Goal: Information Seeking & Learning: Find specific page/section

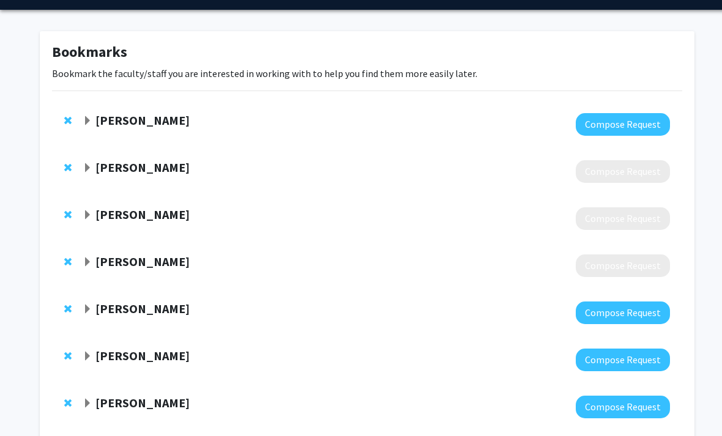
scroll to position [64, 0]
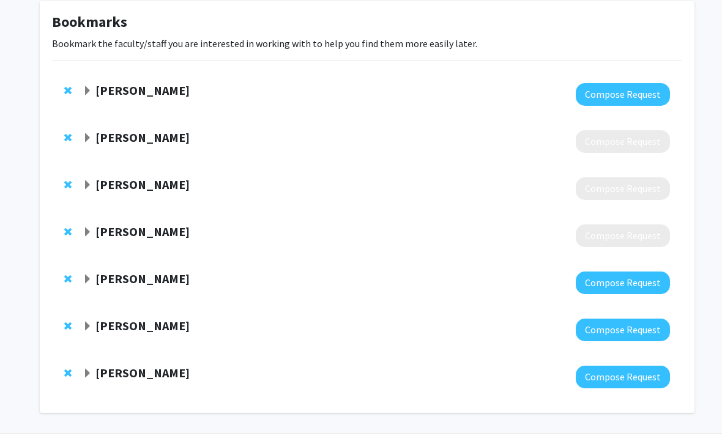
click at [92, 371] on span "Expand Jerry Burgess Bookmark" at bounding box center [88, 374] width 10 height 10
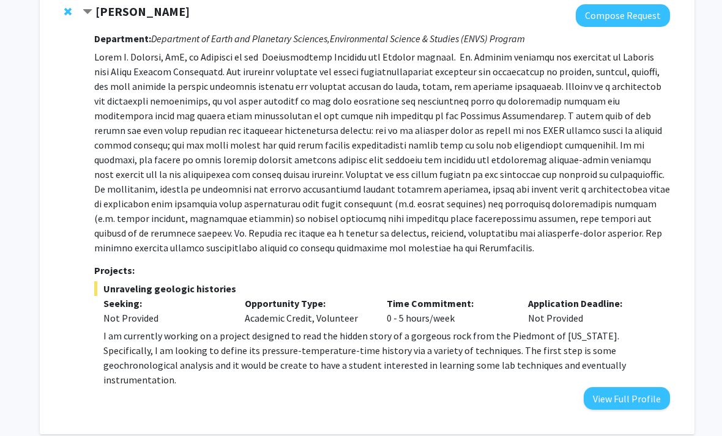
scroll to position [426, 0]
click at [656, 387] on button "View Full Profile" at bounding box center [627, 398] width 86 height 23
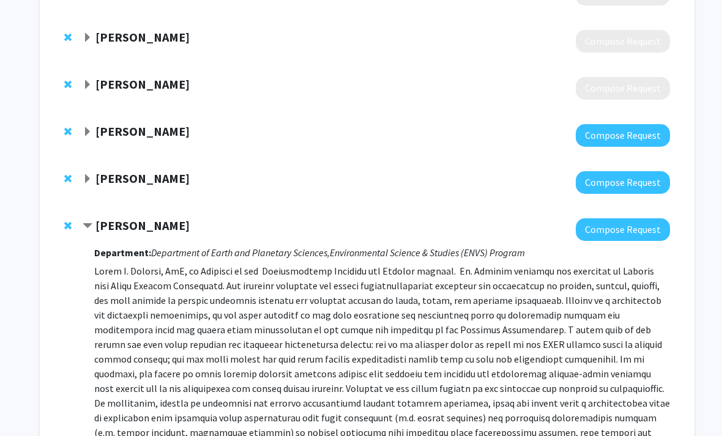
scroll to position [349, 0]
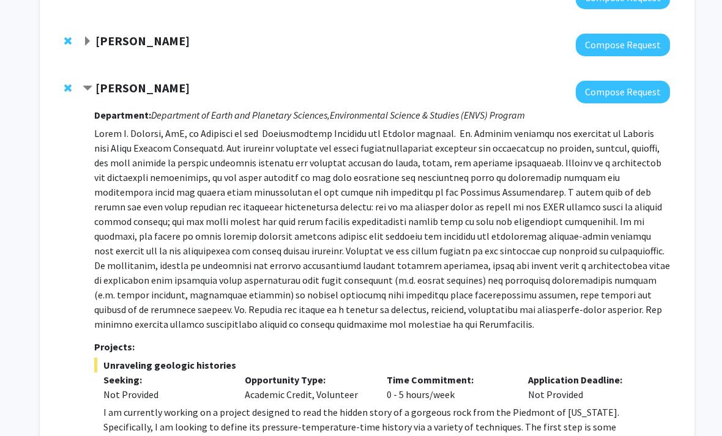
click at [90, 88] on span "Contract Jerry Burgess Bookmark" at bounding box center [88, 89] width 10 height 10
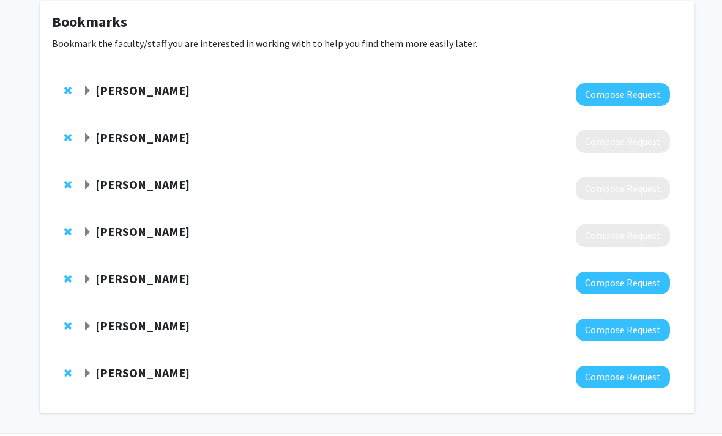
click at [87, 326] on span "Expand Jacob Lauinger Bookmark" at bounding box center [88, 327] width 10 height 10
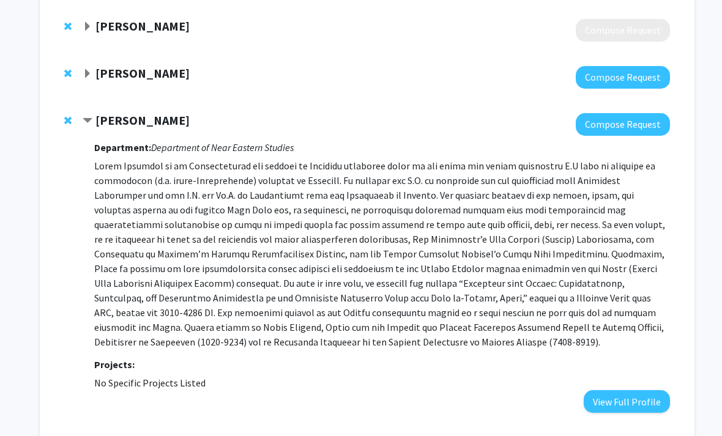
scroll to position [264, 0]
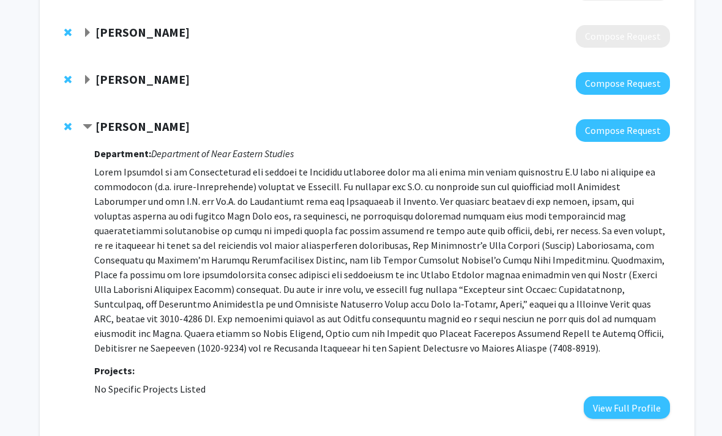
click at [99, 81] on strong "[PERSON_NAME]" at bounding box center [142, 79] width 94 height 15
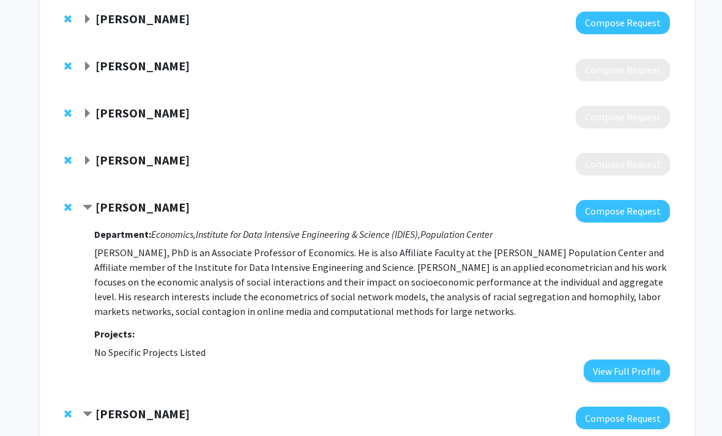
scroll to position [137, 0]
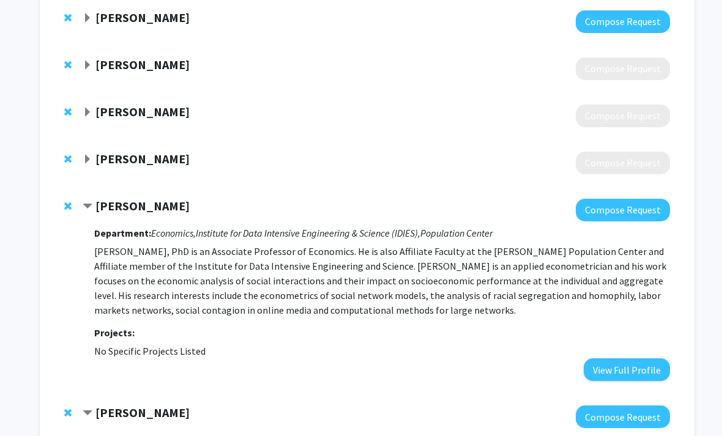
click at [132, 158] on strong "[PERSON_NAME]" at bounding box center [142, 158] width 94 height 15
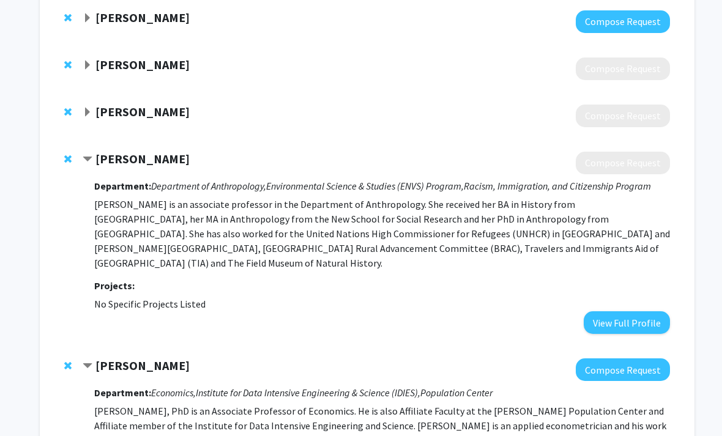
scroll to position [135, 0]
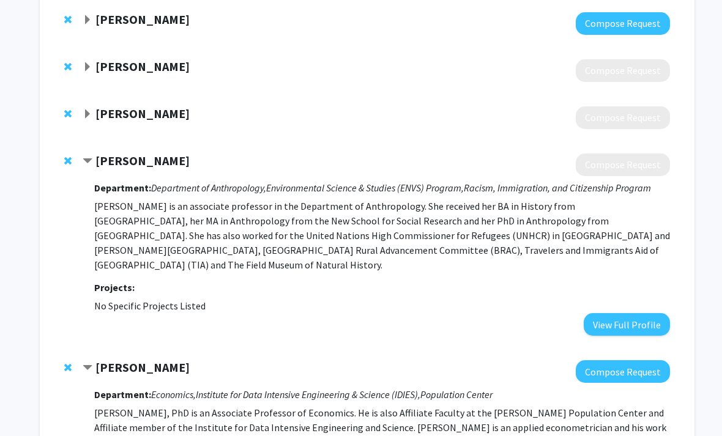
click at [117, 106] on strong "[PERSON_NAME]" at bounding box center [142, 113] width 94 height 15
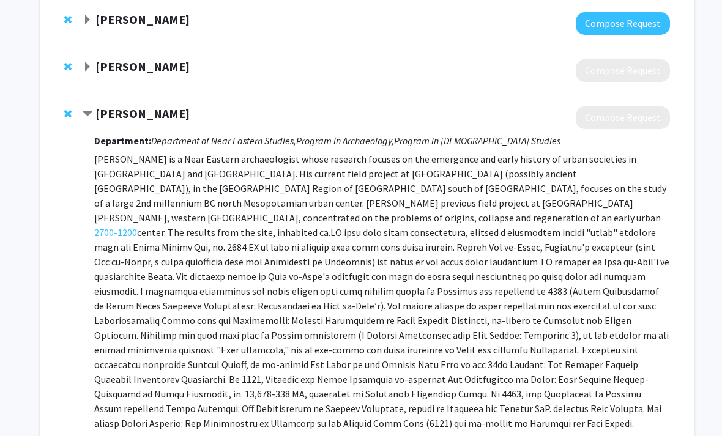
scroll to position [0, 0]
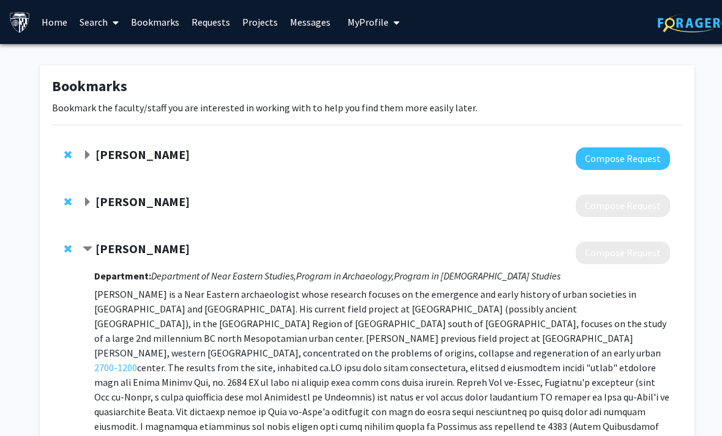
click at [94, 26] on link "Search" at bounding box center [98, 22] width 51 height 43
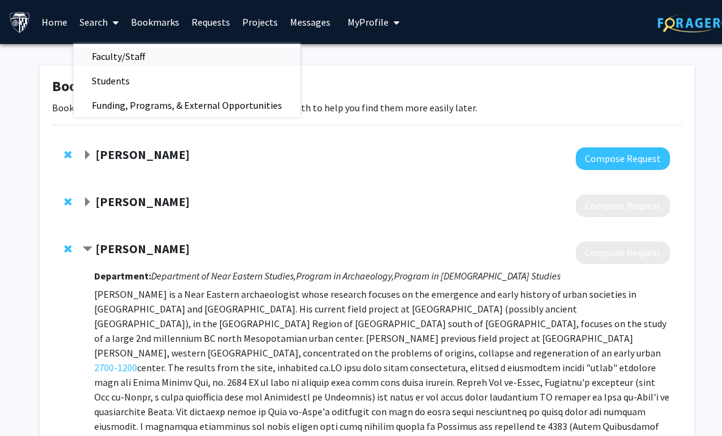
click at [119, 59] on span "Faculty/Staff" at bounding box center [118, 56] width 90 height 24
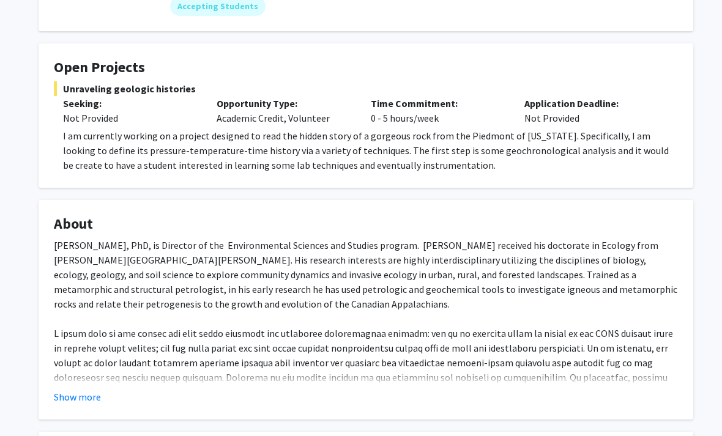
scroll to position [182, 1]
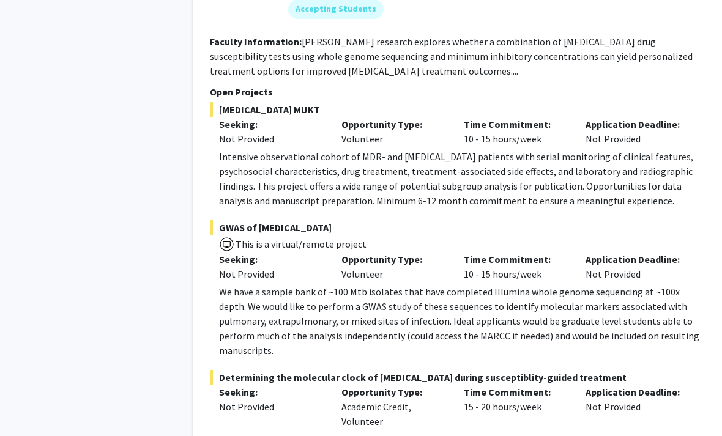
scroll to position [6282, 0]
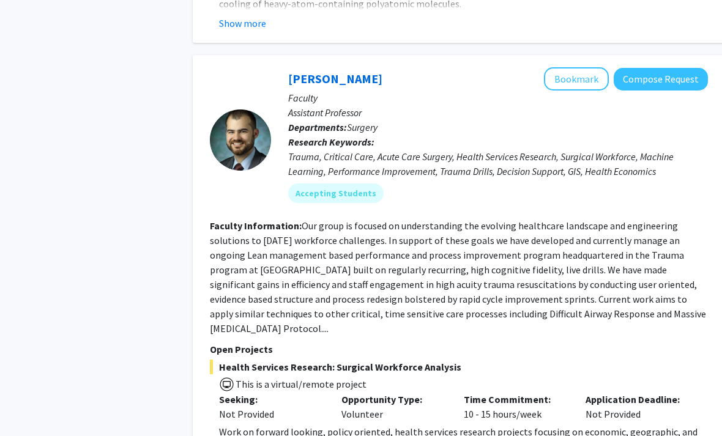
scroll to position [4566, 0]
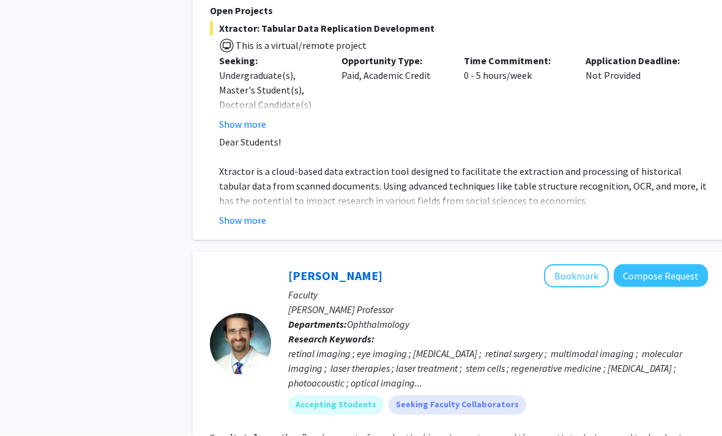
scroll to position [1723, 0]
click at [248, 213] on button "Show more" at bounding box center [242, 220] width 47 height 15
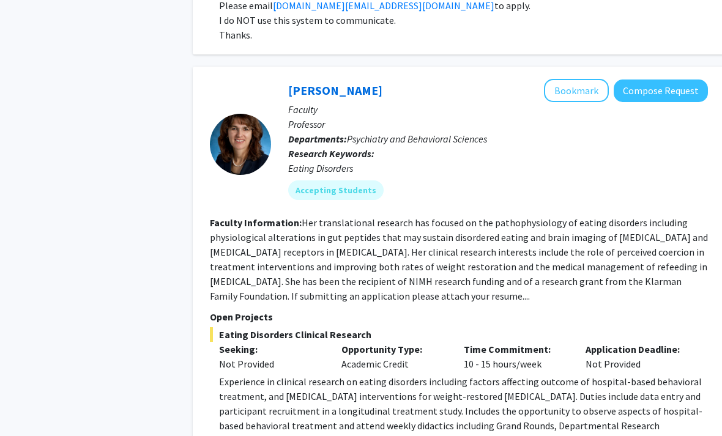
scroll to position [4582, 0]
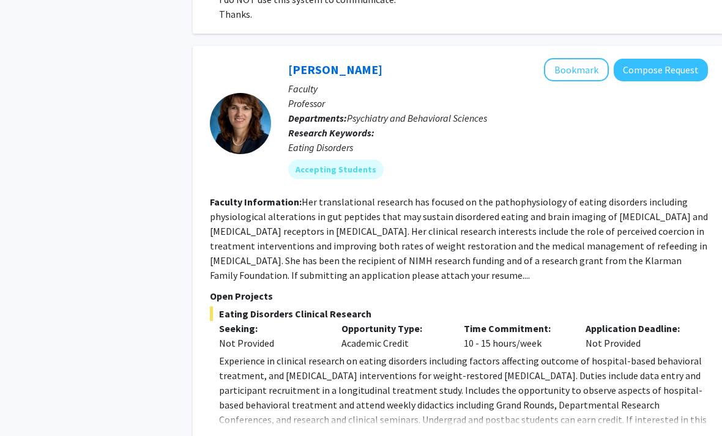
click at [244, 432] on button "Show more" at bounding box center [242, 439] width 47 height 15
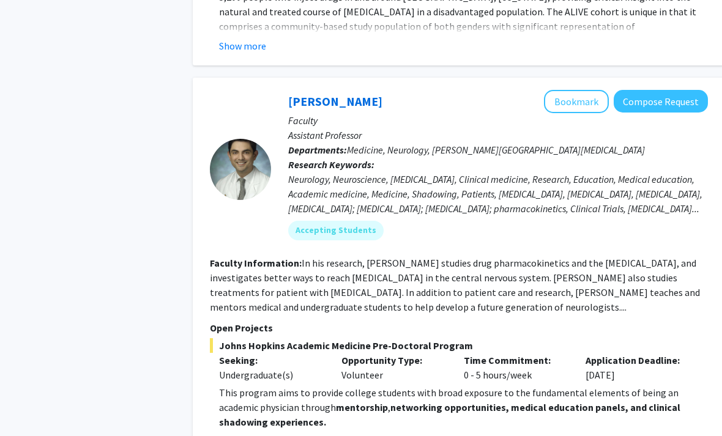
scroll to position [4462, 0]
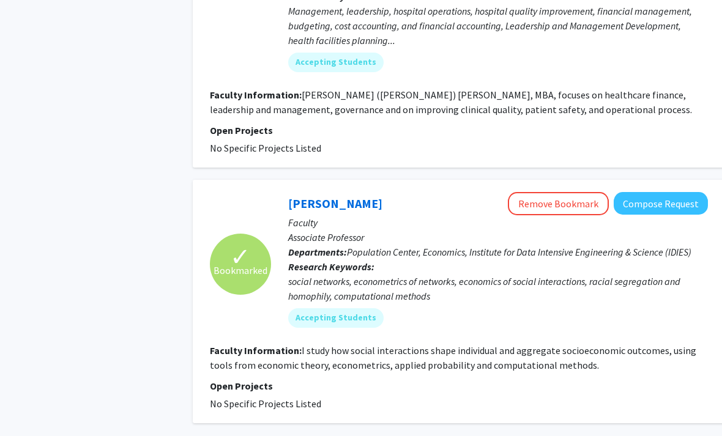
scroll to position [3696, 0]
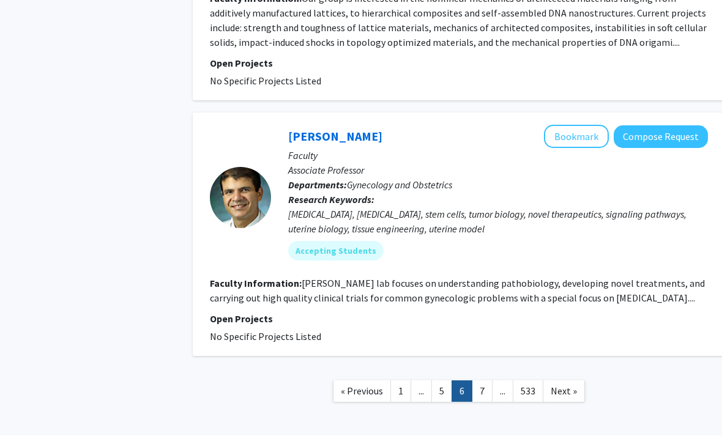
scroll to position [2636, 0]
click at [484, 381] on link "7" at bounding box center [482, 391] width 21 height 21
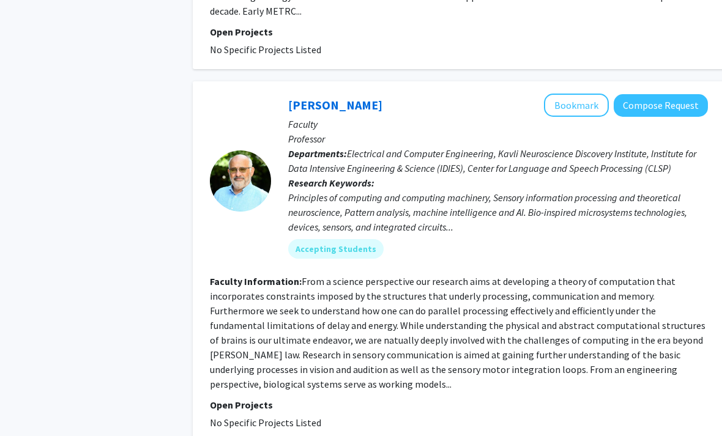
scroll to position [3199, 0]
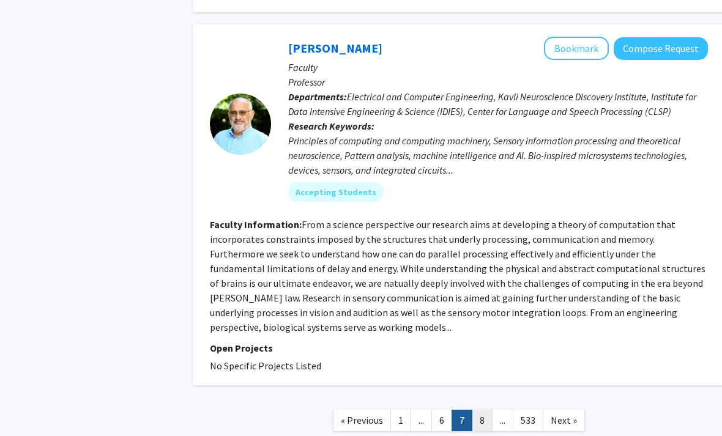
click at [488, 410] on link "8" at bounding box center [482, 420] width 21 height 21
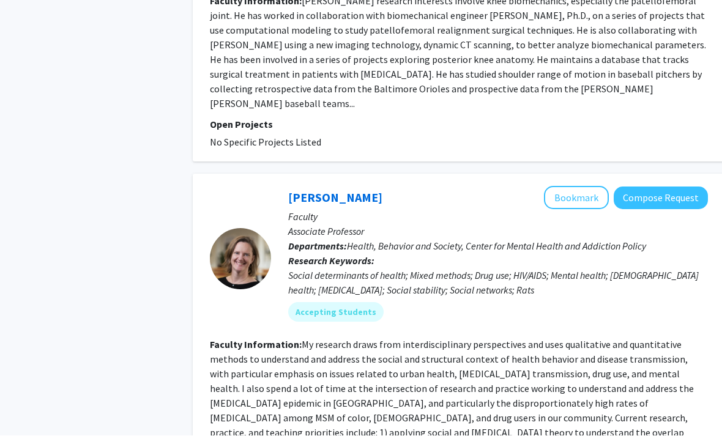
scroll to position [2982, 0]
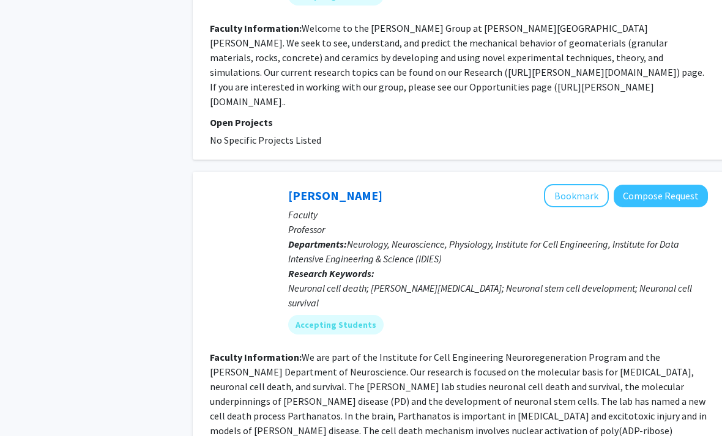
scroll to position [2960, 0]
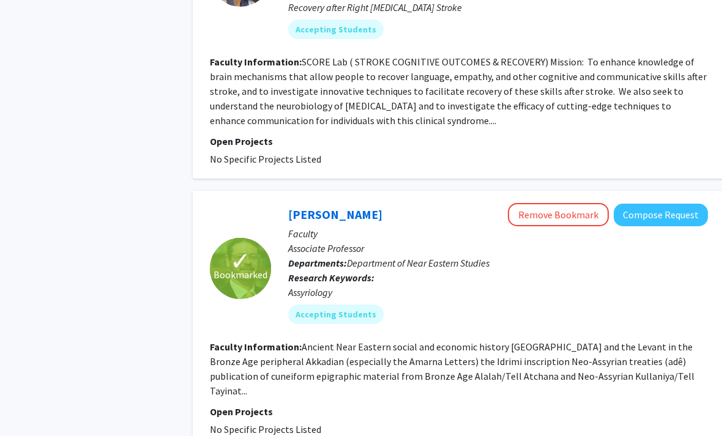
scroll to position [2798, 0]
